Goal: Task Accomplishment & Management: Use online tool/utility

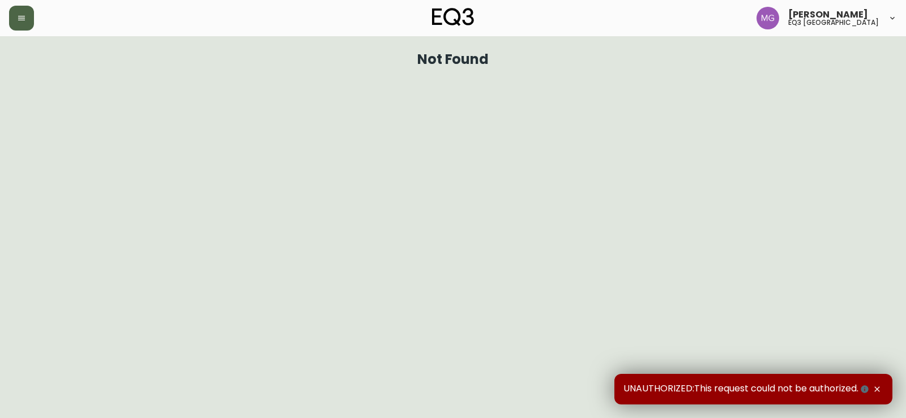
click at [22, 13] on button "button" at bounding box center [21, 18] width 25 height 25
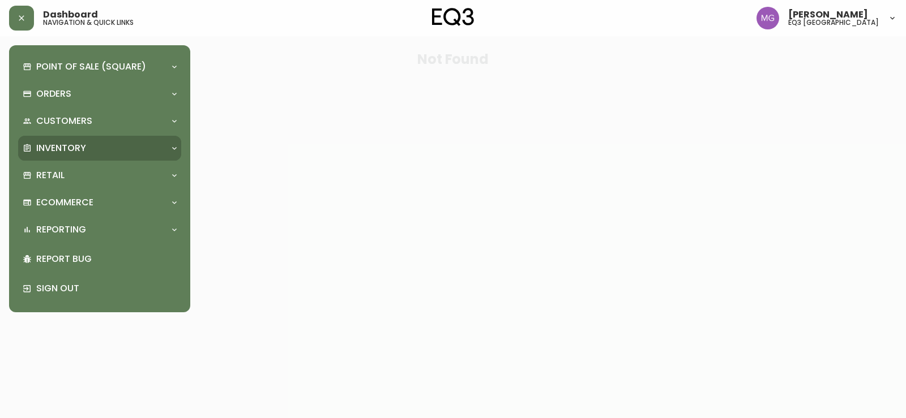
click at [52, 144] on p "Inventory" at bounding box center [61, 148] width 50 height 12
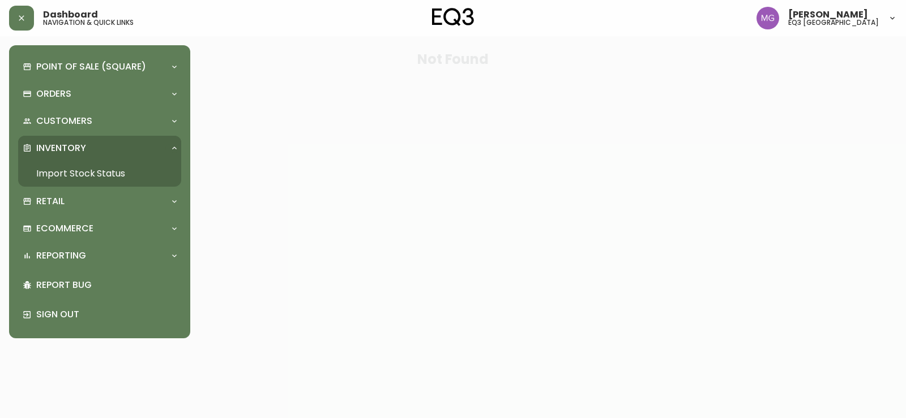
drag, startPoint x: 73, startPoint y: 168, endPoint x: 76, endPoint y: 160, distance: 8.1
click at [73, 168] on link "Import Stock Status" at bounding box center [99, 174] width 163 height 26
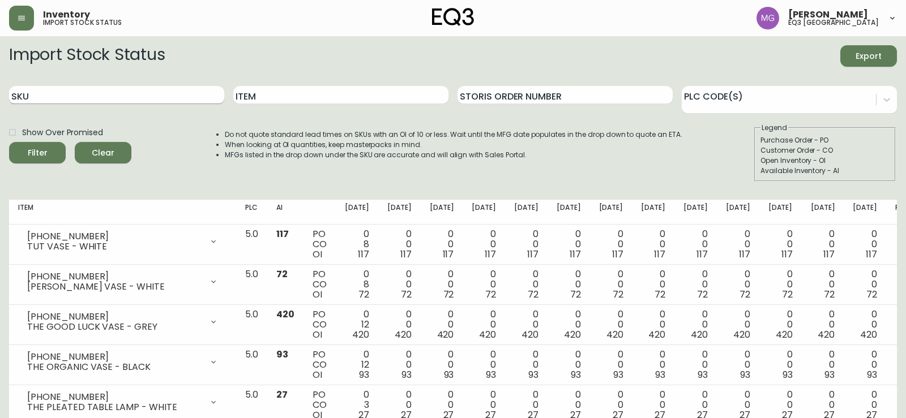
click at [120, 95] on input "SKU" at bounding box center [116, 95] width 215 height 18
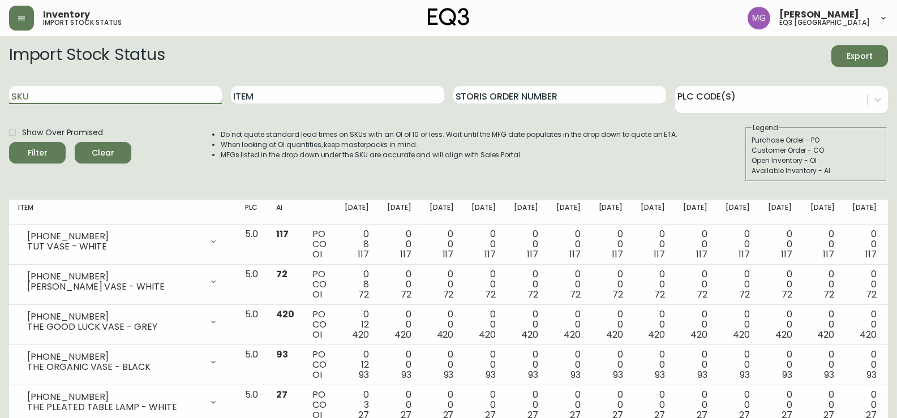
paste input "[PHONE_NUMBER]"
click at [9, 142] on button "Filter" at bounding box center [37, 153] width 57 height 22
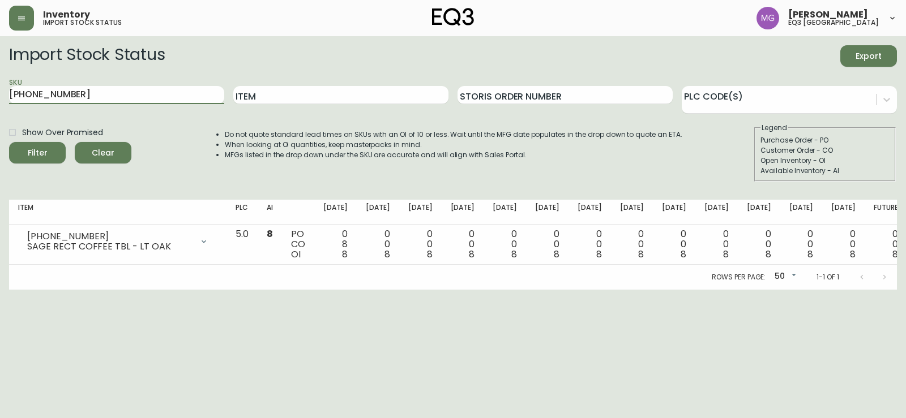
drag, startPoint x: 69, startPoint y: 97, endPoint x: 0, endPoint y: 110, distance: 70.2
click at [0, 110] on main "Import Stock Status Export SKU [PHONE_NUMBER] Item Storis Order Number PLC Code…" at bounding box center [453, 163] width 906 height 254
paste input "1"
click at [9, 142] on button "Filter" at bounding box center [37, 153] width 57 height 22
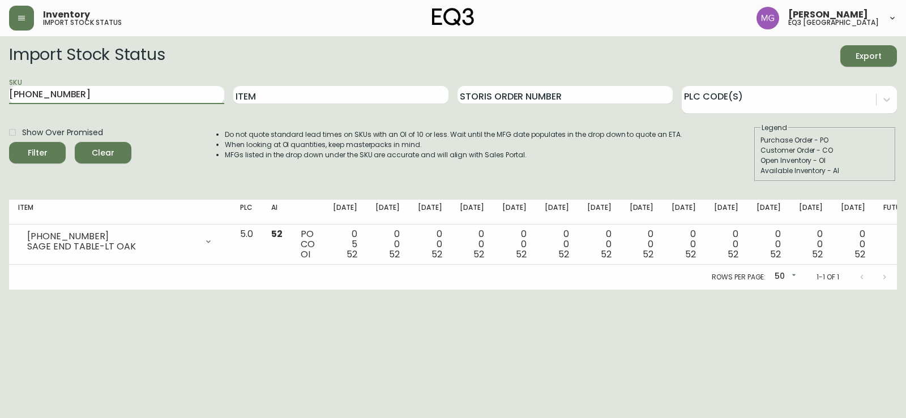
drag, startPoint x: 123, startPoint y: 92, endPoint x: 0, endPoint y: 160, distance: 140.1
click at [0, 117] on main "Import Stock Status Export SKU [PHONE_NUMBER] Item Storis Order Number PLC Code…" at bounding box center [453, 163] width 906 height 254
paste input "[PHONE_NUMBER]"
type input "[PHONE_NUMBER]"
click at [9, 142] on button "Filter" at bounding box center [37, 153] width 57 height 22
